Goal: Navigation & Orientation: Find specific page/section

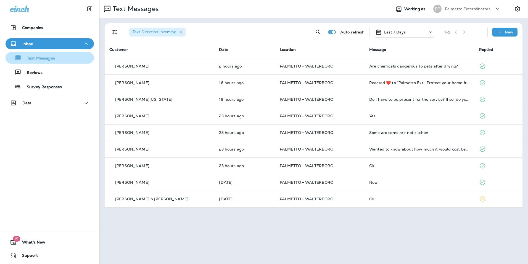
click at [51, 58] on p "Text Messages" at bounding box center [38, 58] width 33 height 5
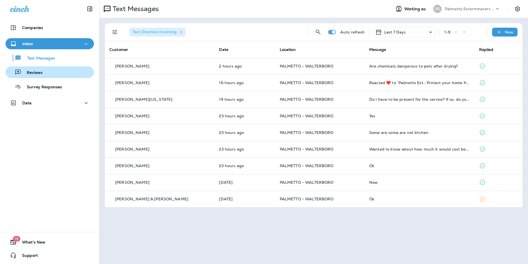
click at [53, 70] on div "Reviews" at bounding box center [50, 72] width 84 height 8
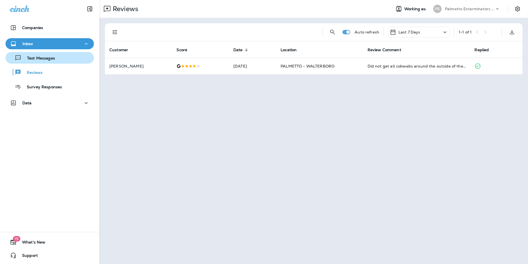
click at [55, 60] on div "Text Messages" at bounding box center [50, 58] width 84 height 8
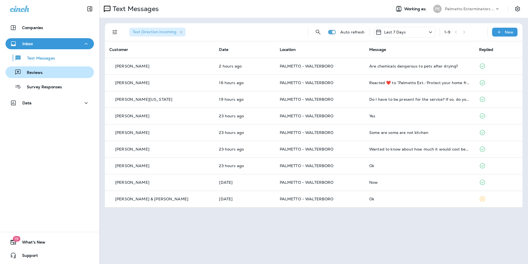
click at [73, 76] on button "Reviews" at bounding box center [50, 72] width 88 height 12
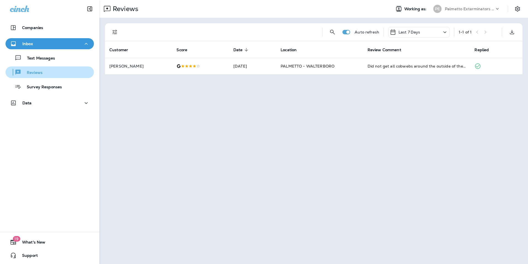
click at [74, 68] on button "Reviews" at bounding box center [50, 72] width 88 height 12
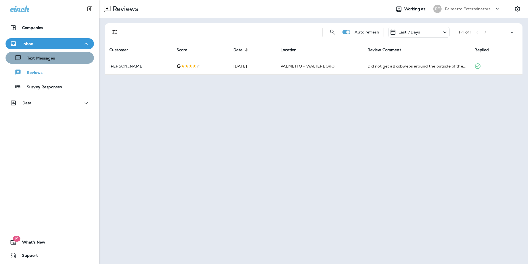
click at [74, 56] on div "Text Messages" at bounding box center [50, 58] width 84 height 8
